Goal: Book appointment/travel/reservation

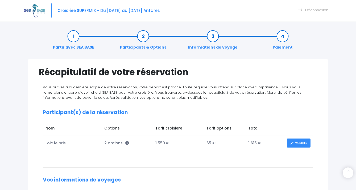
scroll to position [182, 0]
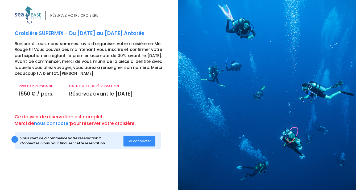
click at [144, 139] on span "Se connecter" at bounding box center [139, 141] width 23 height 5
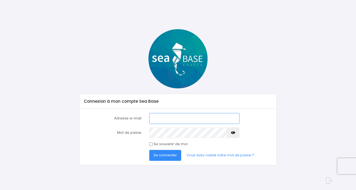
type input "[EMAIL_ADDRESS][DOMAIN_NAME]"
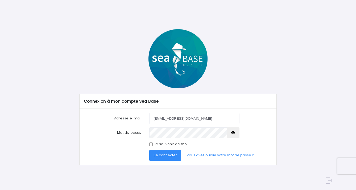
click at [166, 155] on span "Se connecter" at bounding box center [164, 155] width 23 height 5
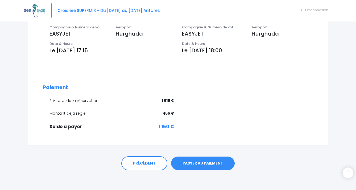
scroll to position [182, 0]
click at [206, 165] on link "PASSER AU PAIEMENT" at bounding box center [203, 164] width 64 height 14
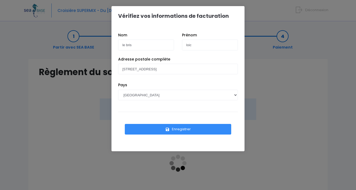
click at [189, 132] on button "Enregistrer" at bounding box center [178, 129] width 106 height 11
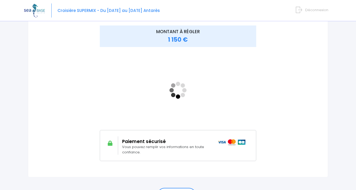
scroll to position [73, 0]
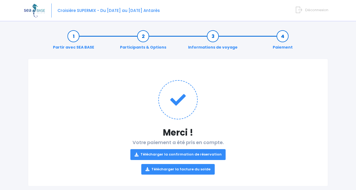
click at [178, 156] on link "Télécharger la confirmation de réservation" at bounding box center [177, 154] width 95 height 11
click at [186, 170] on link "Télécharger la facture du solde" at bounding box center [177, 169] width 73 height 11
